Goal: Transaction & Acquisition: Purchase product/service

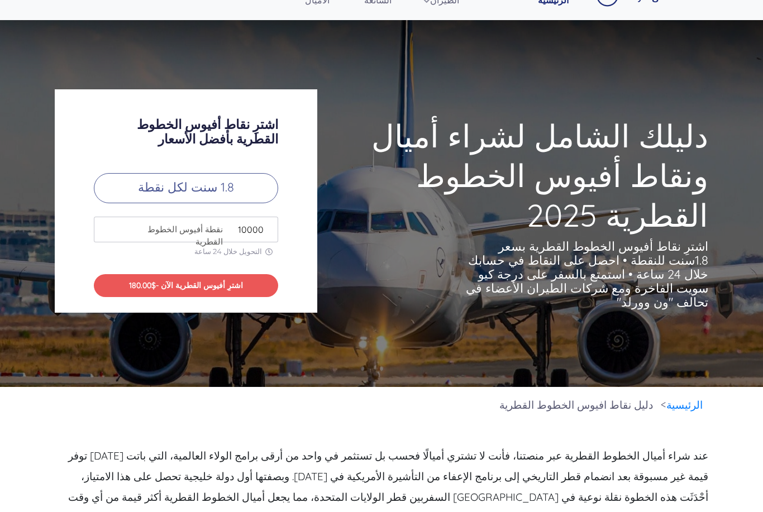
scroll to position [29, 0]
click at [249, 242] on input "10000" at bounding box center [186, 230] width 184 height 26
type input "180"
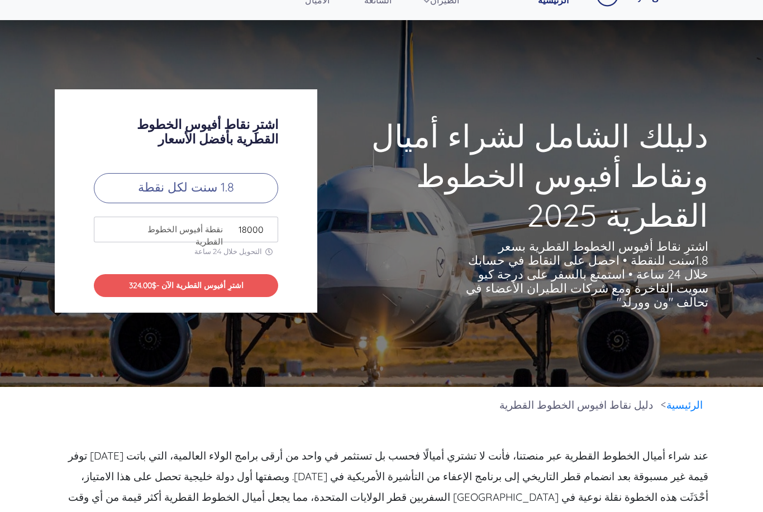
type input "180000"
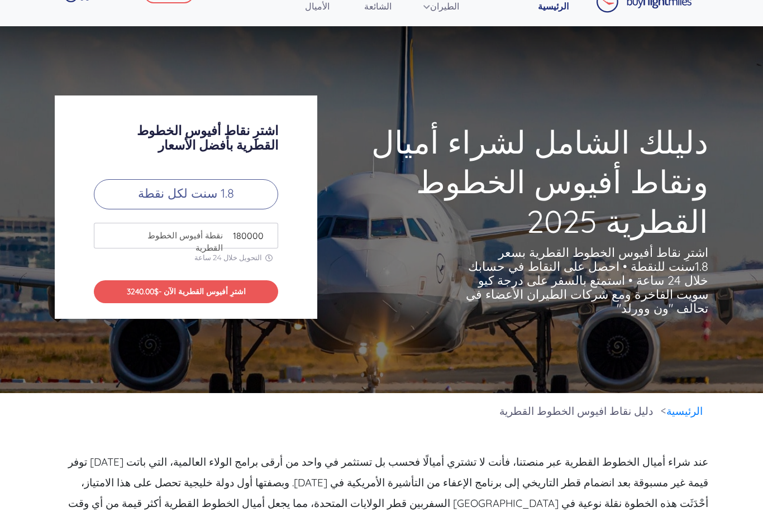
scroll to position [31, 0]
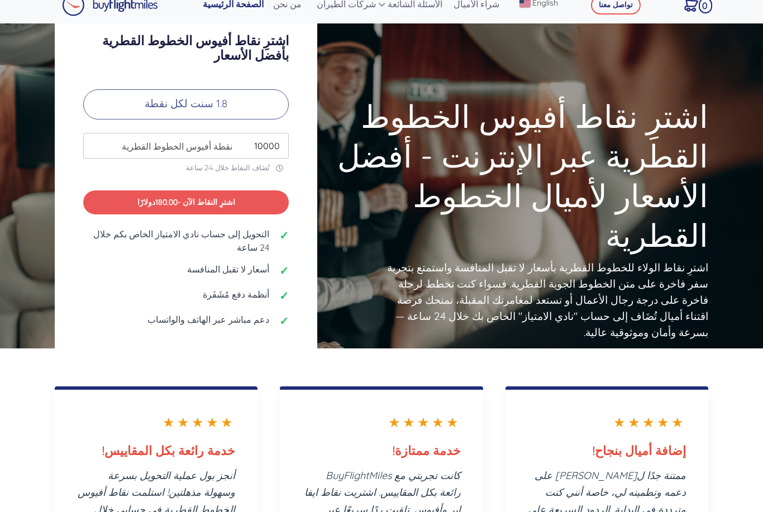
scroll to position [12, 0]
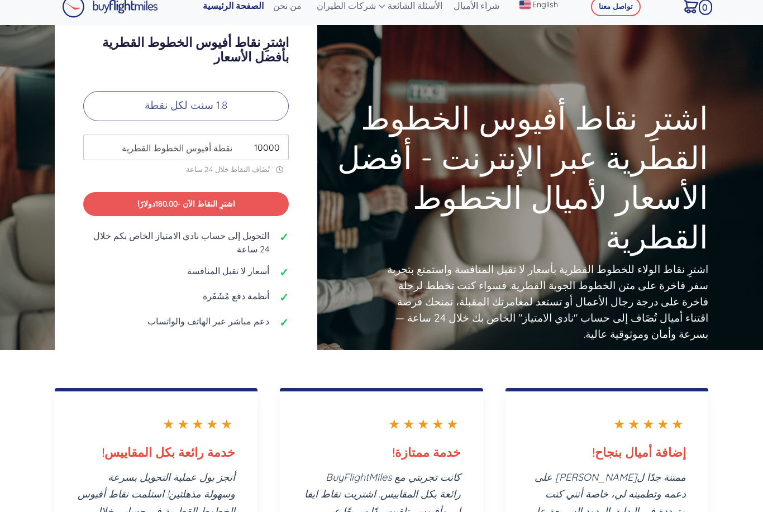
click at [151, 153] on input "10000" at bounding box center [186, 148] width 206 height 26
click at [147, 153] on input "10000" at bounding box center [186, 148] width 206 height 26
click at [150, 155] on span "نقطة أفيوس الخطوط القطرية" at bounding box center [174, 147] width 116 height 13
click at [159, 155] on span "نقطة أفيوس الخطوط القطرية" at bounding box center [174, 147] width 116 height 13
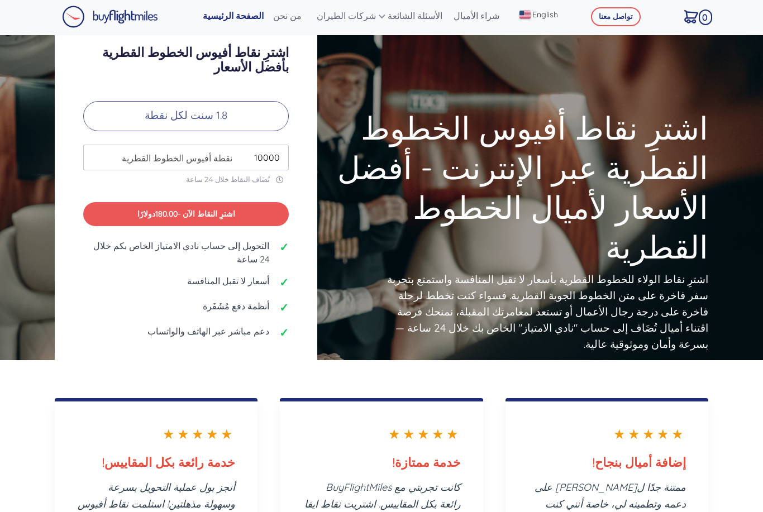
scroll to position [0, 0]
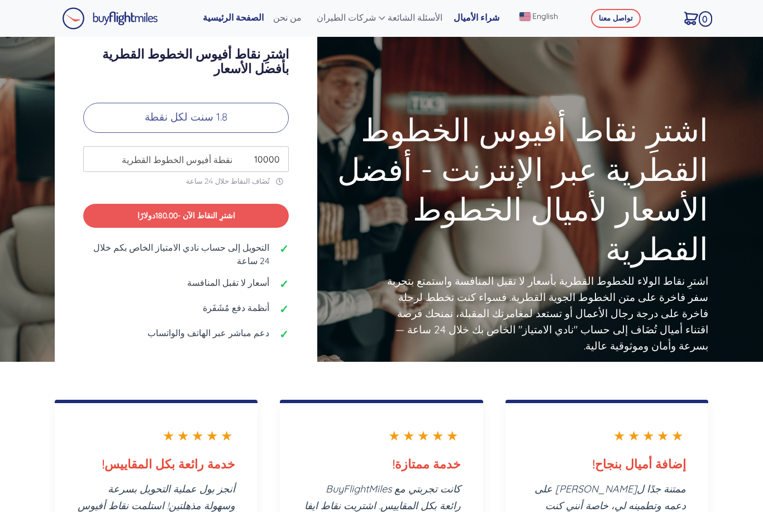
click at [479, 27] on link "شراء الأميال" at bounding box center [478, 17] width 58 height 22
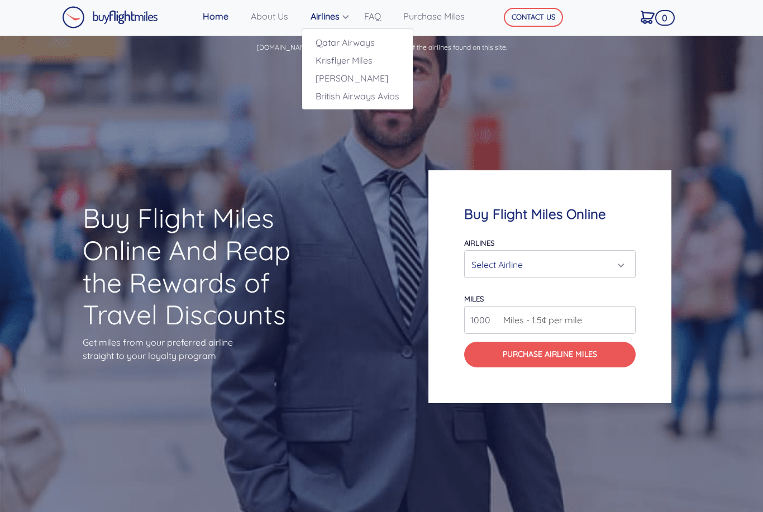
scroll to position [1, 0]
click at [390, 42] on link "Qatar Airways" at bounding box center [357, 43] width 111 height 18
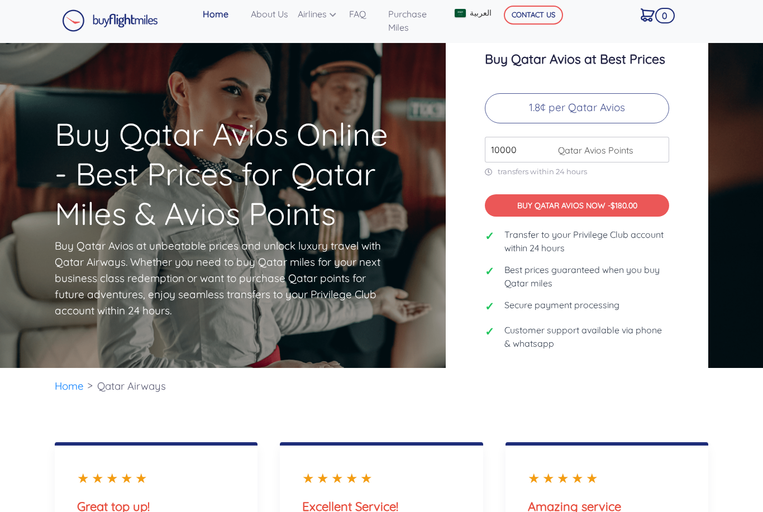
scroll to position [4, 0]
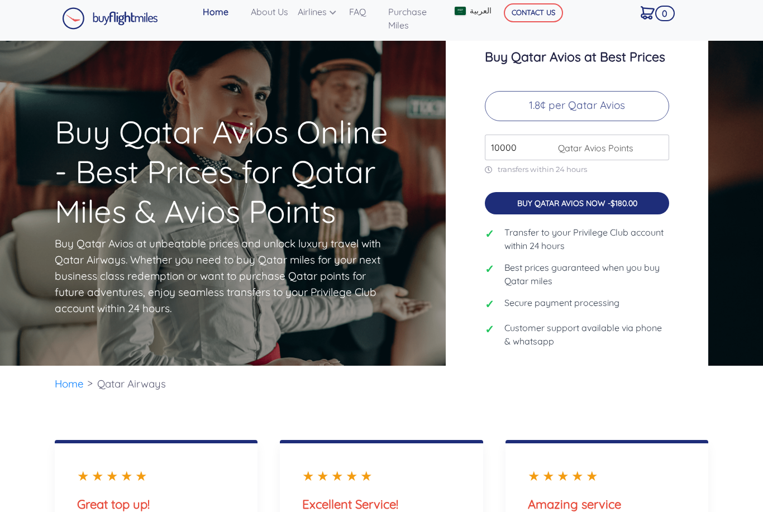
click at [641, 215] on button "BUY QATAR AVIOS NOW - $180.00" at bounding box center [577, 203] width 184 height 23
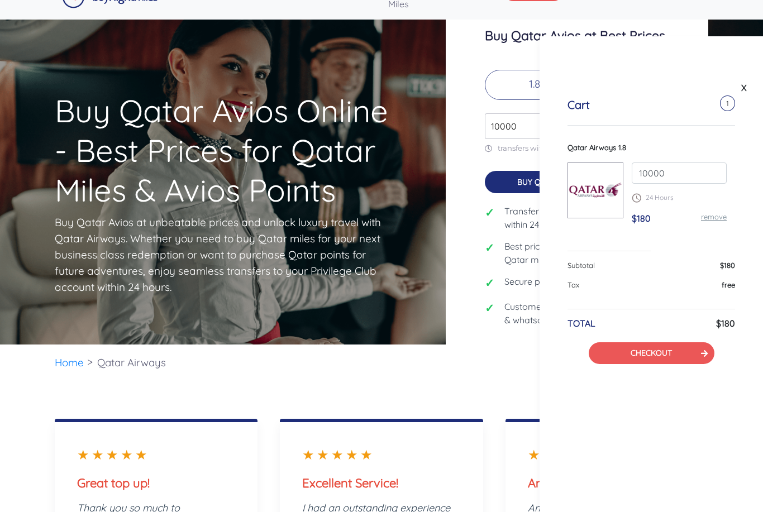
scroll to position [30, 0]
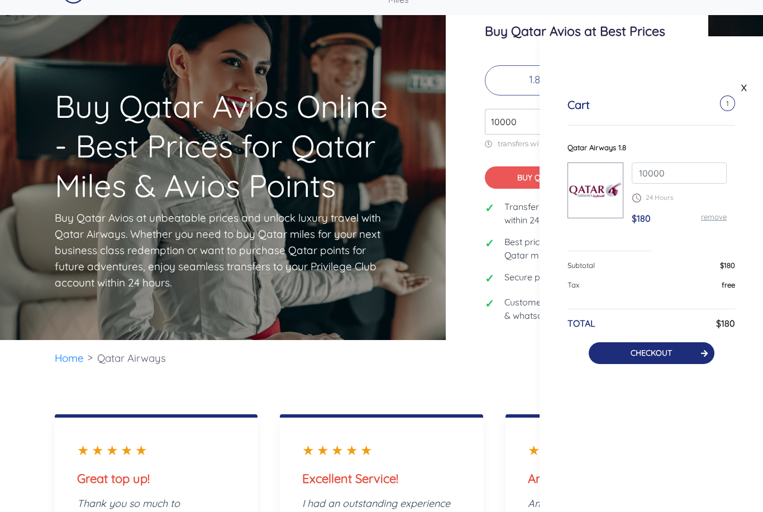
click at [702, 356] on icon at bounding box center [704, 354] width 7 height 8
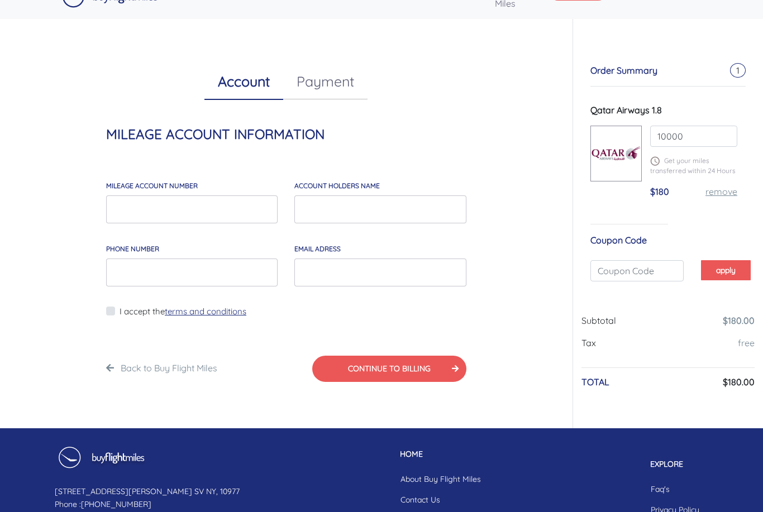
scroll to position [28, 0]
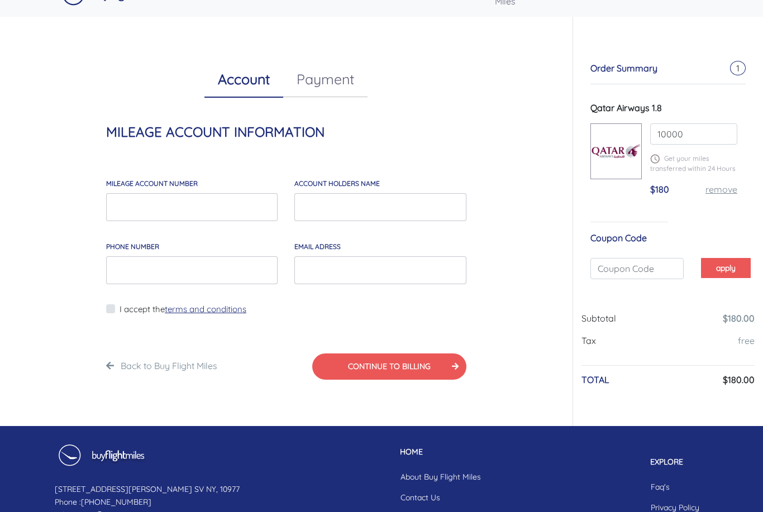
click at [301, 85] on link "Payment" at bounding box center [325, 79] width 84 height 36
click at [239, 90] on link "Account" at bounding box center [243, 79] width 79 height 36
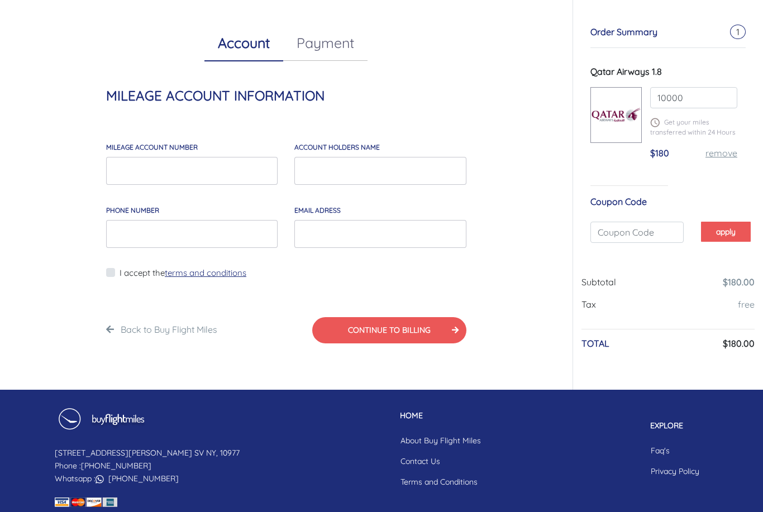
scroll to position [25, 0]
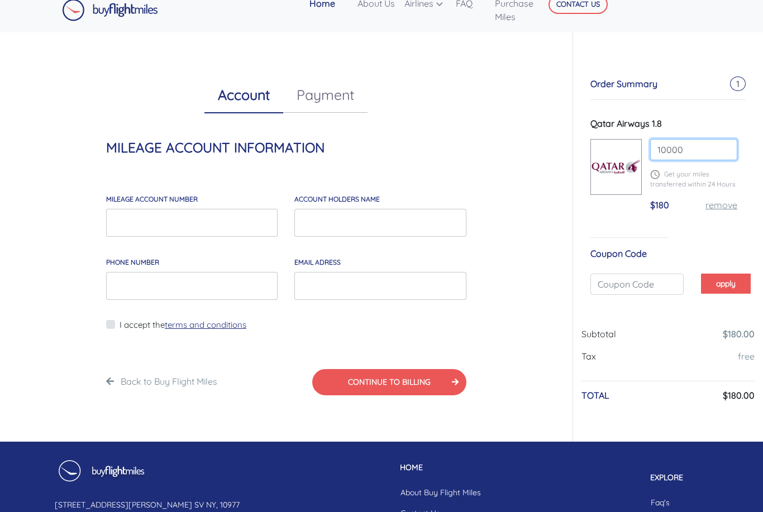
click at [717, 140] on input "10000" at bounding box center [693, 150] width 87 height 21
click at [672, 157] on input "10000" at bounding box center [693, 149] width 87 height 21
click at [678, 150] on input "10000" at bounding box center [693, 149] width 87 height 21
type input "1000"
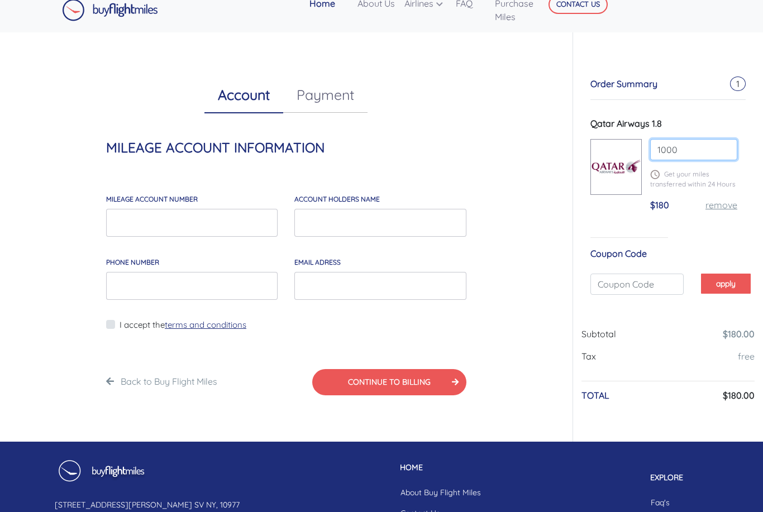
click at [704, 147] on input "1000" at bounding box center [693, 149] width 87 height 21
click at [697, 151] on input "1000" at bounding box center [693, 149] width 87 height 21
